Goal: Task Accomplishment & Management: Complete application form

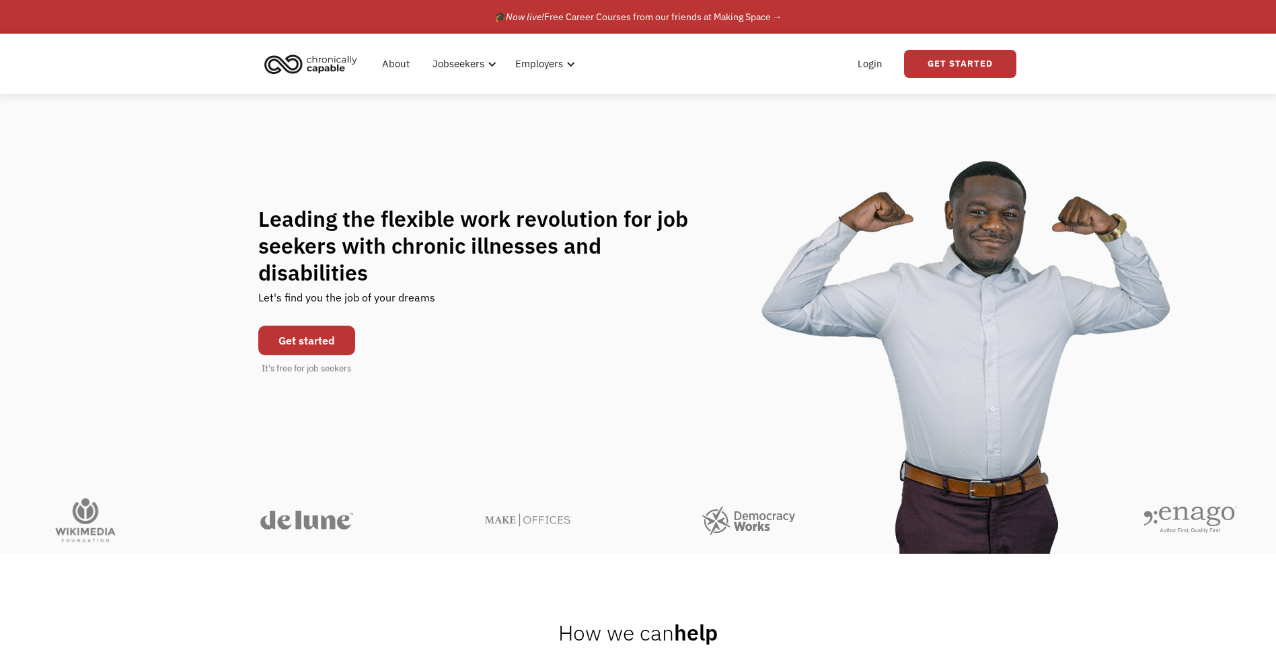
click at [324, 326] on link "Get started" at bounding box center [306, 341] width 97 height 30
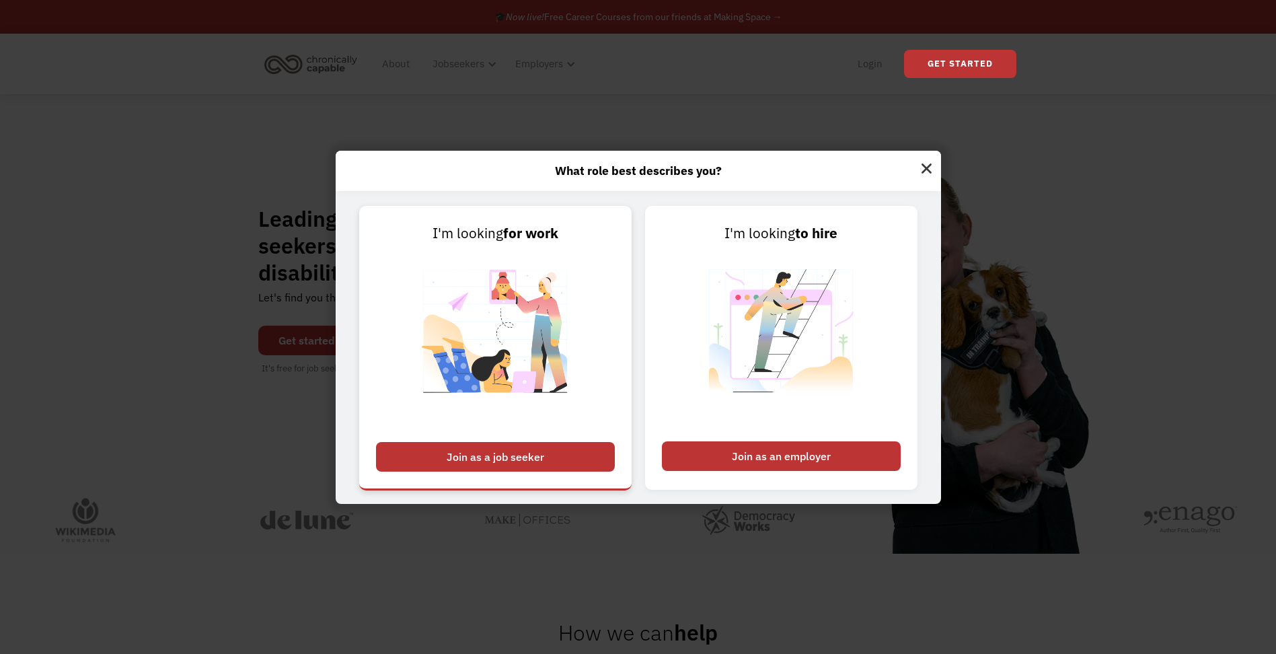
click at [470, 450] on div "Join as a job seeker" at bounding box center [495, 457] width 239 height 30
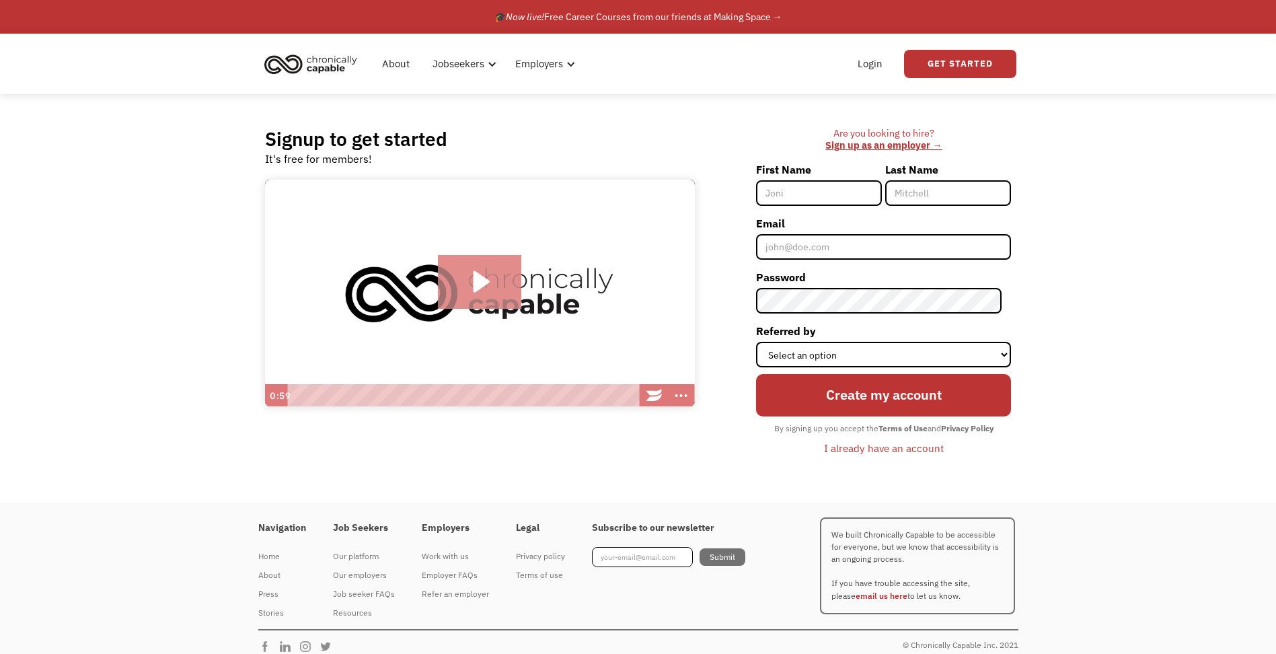
click at [474, 274] on icon "Play Video: Introducing Chronically Capable" at bounding box center [482, 282] width 16 height 22
